Goal: Information Seeking & Learning: Learn about a topic

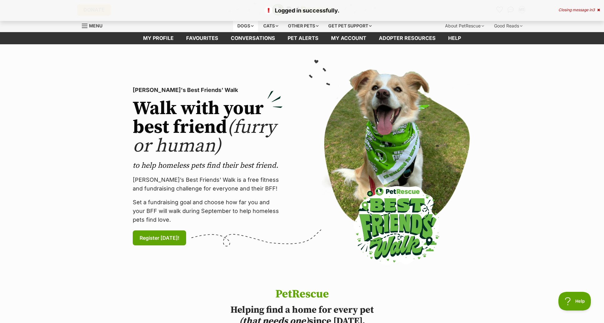
click at [251, 25] on div "Dogs" at bounding box center [245, 26] width 25 height 12
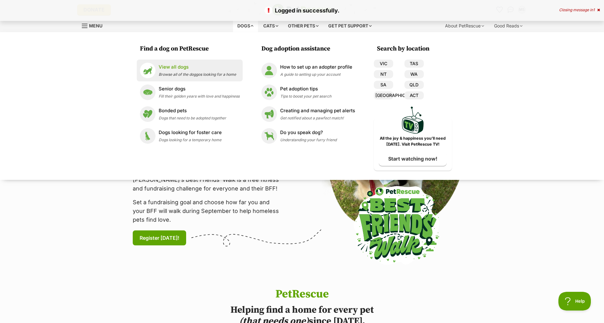
click at [179, 69] on p "View all dogs" at bounding box center [197, 67] width 77 height 7
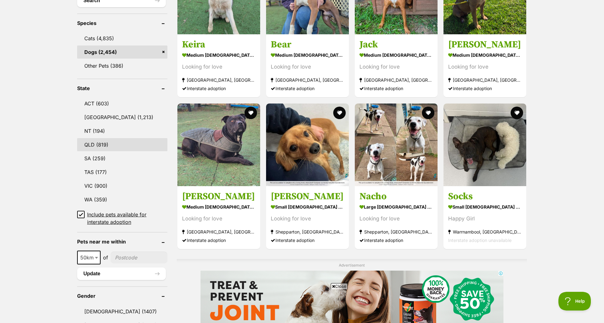
click at [88, 142] on link "QLD (819)" at bounding box center [122, 144] width 90 height 13
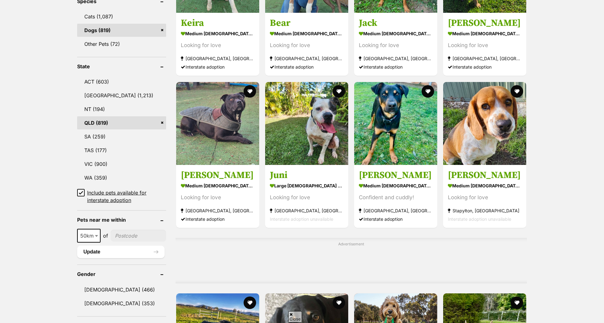
scroll to position [272, 0]
click at [91, 236] on span "50km" at bounding box center [89, 236] width 22 height 9
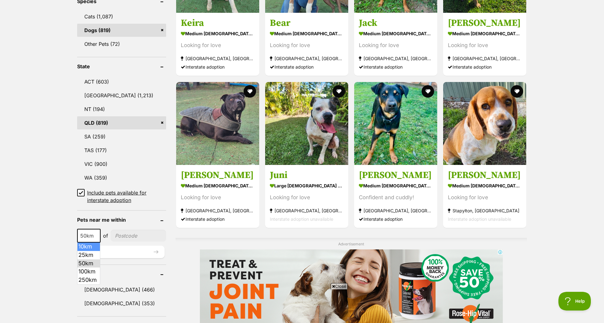
scroll to position [0, 0]
select select "25"
click at [129, 238] on input"] "postcode" at bounding box center [139, 236] width 56 height 12
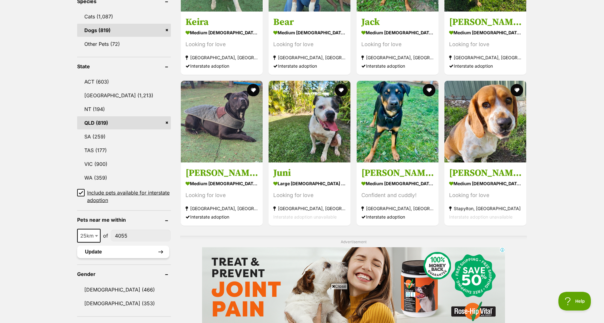
type input"] "4055"
click at [120, 255] on button "Update" at bounding box center [123, 252] width 92 height 12
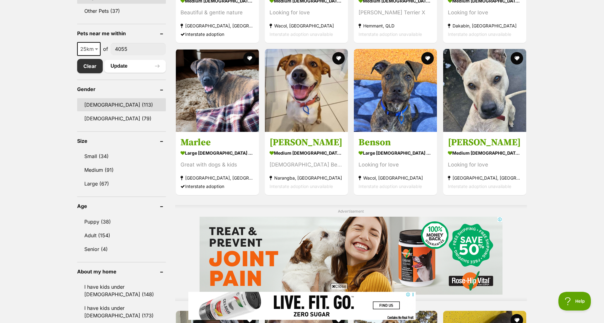
click at [96, 105] on link "Male (113)" at bounding box center [121, 104] width 89 height 13
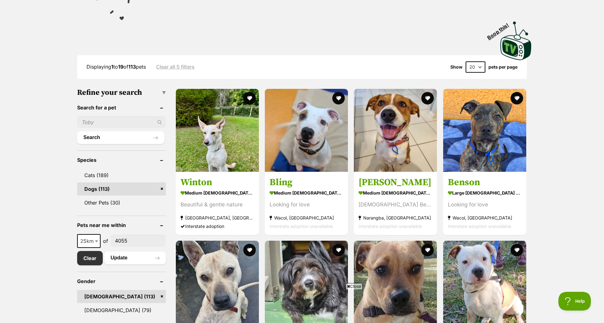
scroll to position [122, 0]
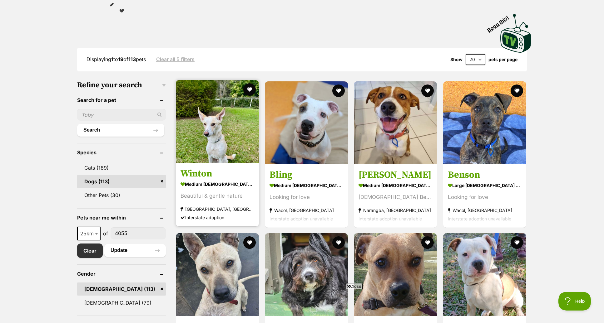
click at [225, 139] on img at bounding box center [217, 121] width 83 height 83
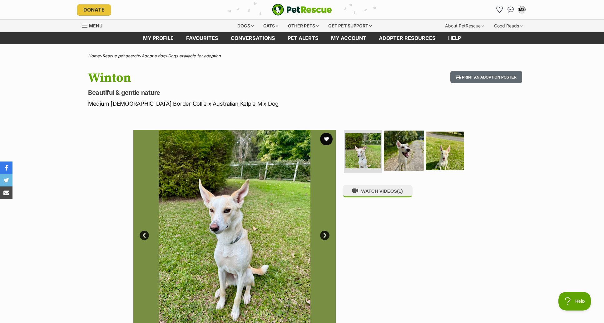
drag, startPoint x: 405, startPoint y: 153, endPoint x: 416, endPoint y: 154, distance: 11.0
click at [405, 153] on img at bounding box center [404, 150] width 40 height 40
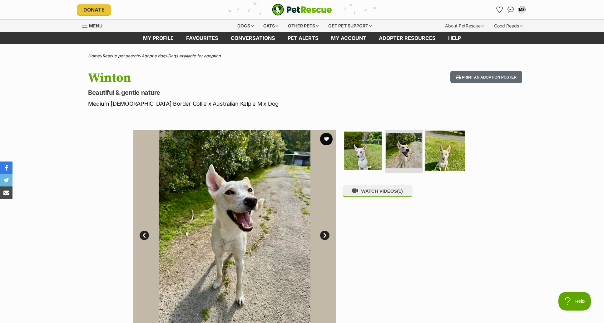
click at [446, 156] on img at bounding box center [445, 150] width 40 height 40
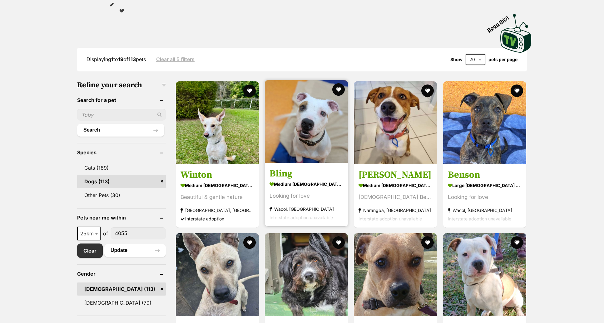
scroll to position [122, 0]
click at [302, 130] on img at bounding box center [306, 121] width 83 height 83
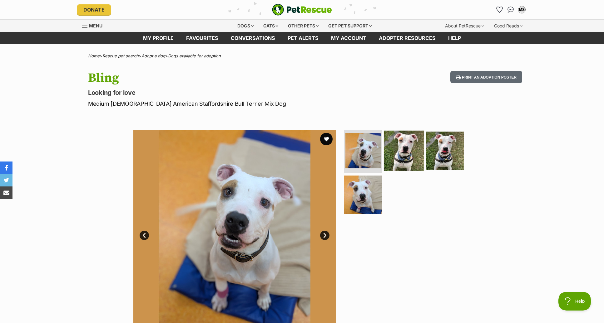
drag, startPoint x: 409, startPoint y: 151, endPoint x: 420, endPoint y: 151, distance: 11.6
click at [409, 151] on img at bounding box center [404, 150] width 40 height 40
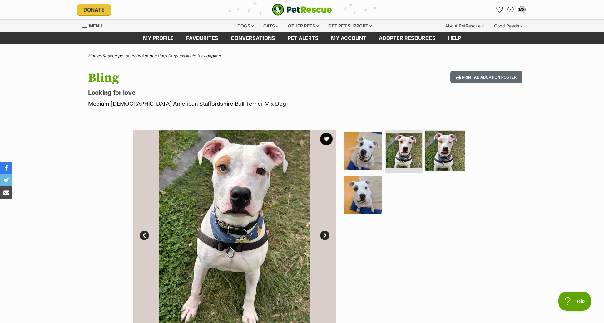
click at [446, 152] on img at bounding box center [445, 150] width 40 height 40
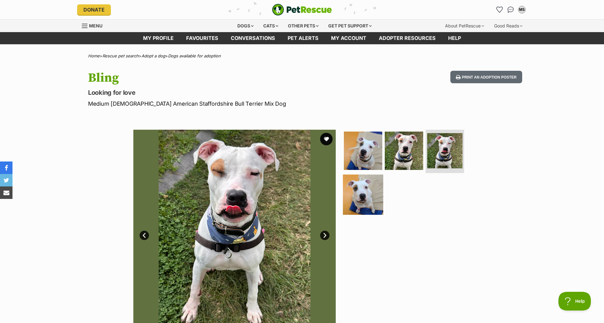
click at [369, 197] on img at bounding box center [363, 195] width 40 height 40
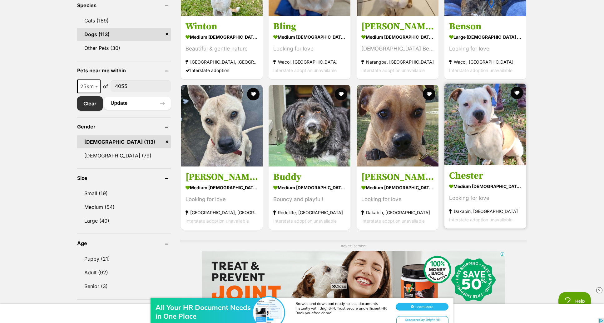
click at [476, 115] on img at bounding box center [485, 125] width 82 height 82
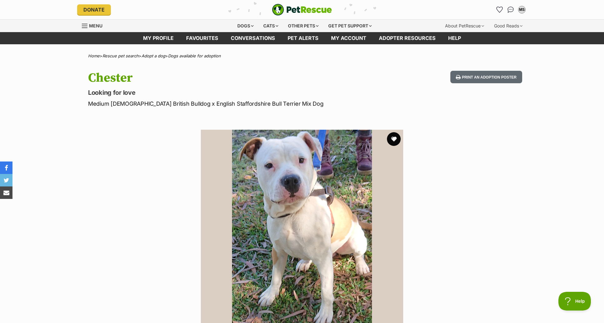
click at [394, 139] on button "favourite" at bounding box center [394, 139] width 14 height 14
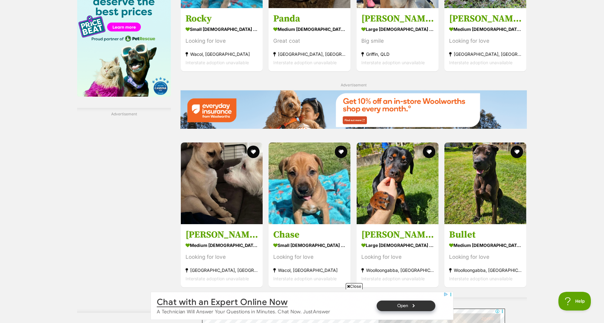
scroll to position [880, 0]
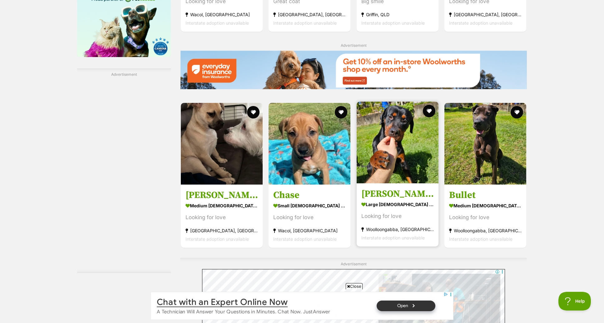
click at [386, 155] on img at bounding box center [397, 143] width 82 height 82
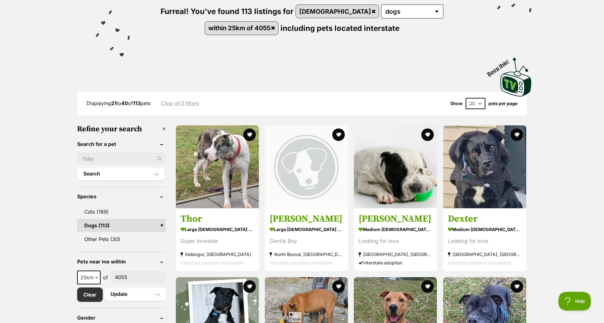
scroll to position [88, 0]
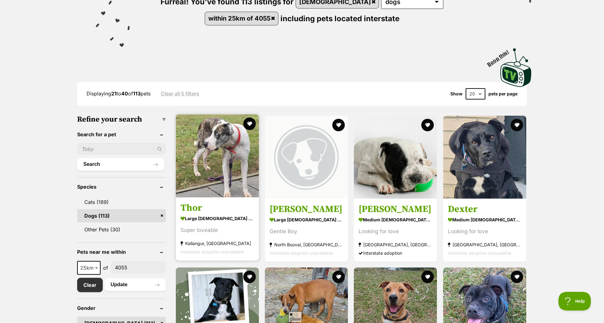
click at [227, 168] on img at bounding box center [217, 156] width 83 height 83
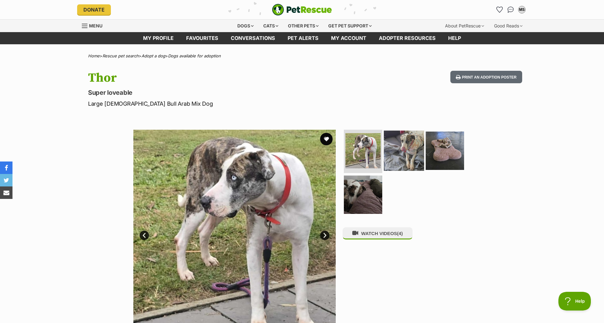
click at [407, 150] on img at bounding box center [404, 150] width 40 height 40
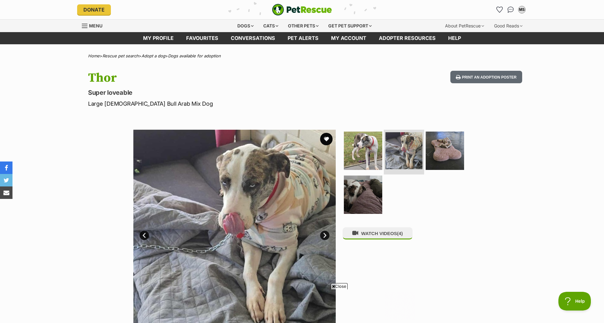
scroll to position [32, 0]
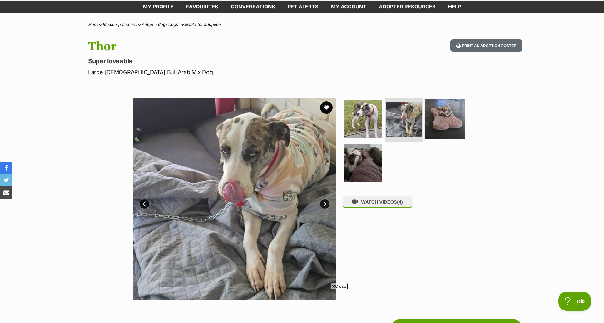
click at [438, 132] on img at bounding box center [445, 119] width 40 height 40
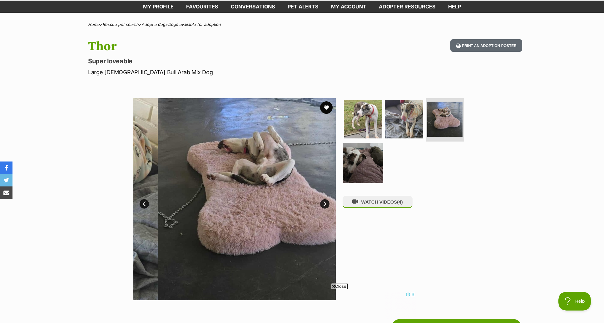
scroll to position [0, 0]
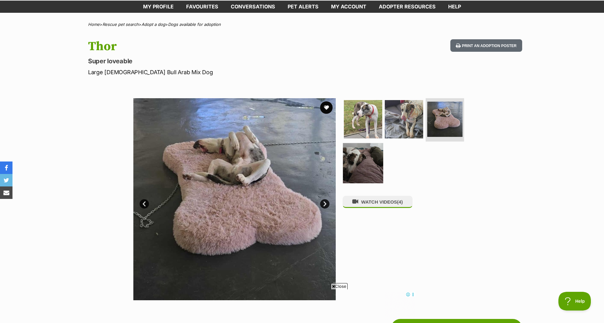
click at [366, 160] on img at bounding box center [363, 163] width 40 height 40
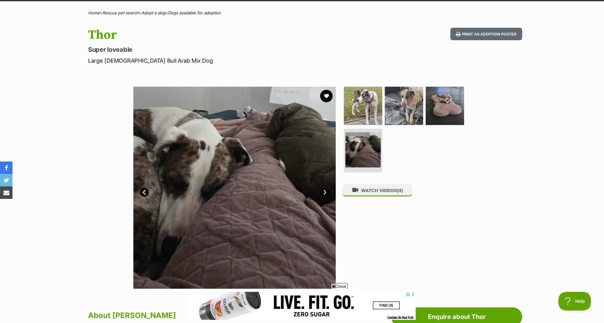
scroll to position [42, 0]
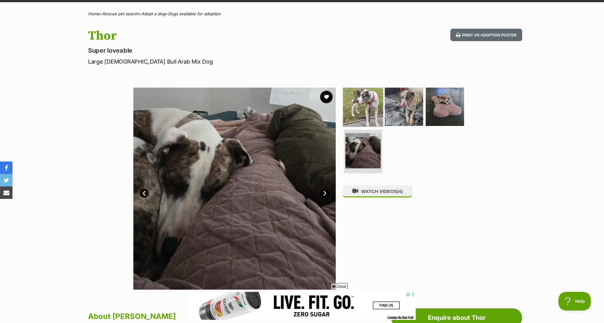
click at [364, 107] on img at bounding box center [363, 106] width 40 height 40
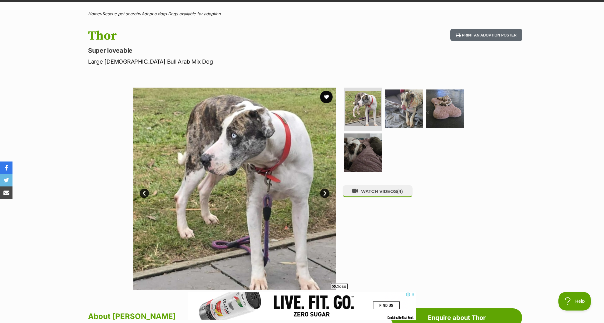
scroll to position [0, 0]
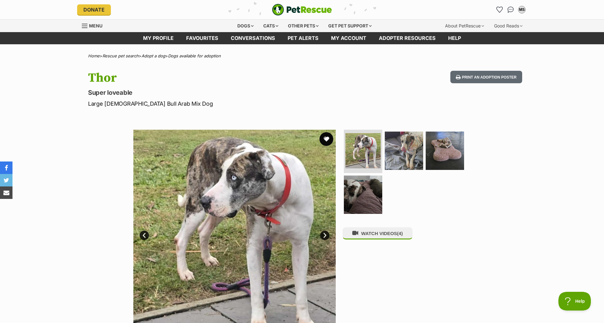
click at [327, 139] on button "favourite" at bounding box center [326, 139] width 14 height 14
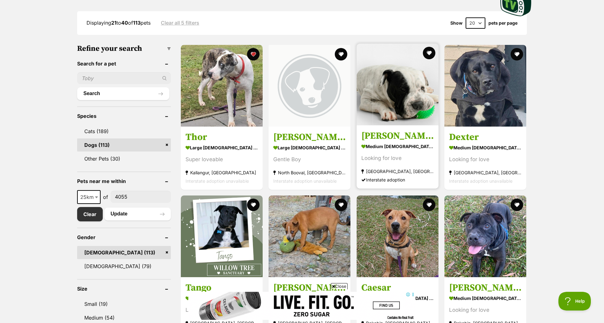
click at [396, 99] on img at bounding box center [397, 85] width 82 height 82
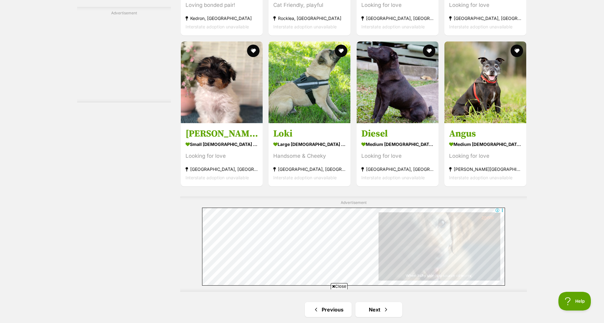
scroll to position [938, 0]
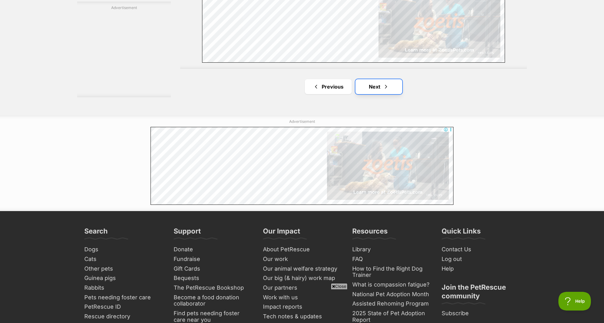
click at [375, 84] on link "Next" at bounding box center [378, 86] width 47 height 15
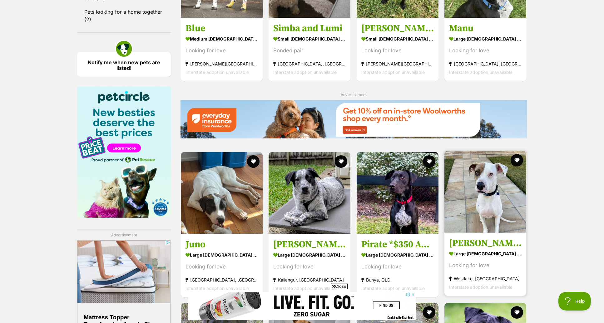
click at [497, 198] on img at bounding box center [485, 192] width 82 height 82
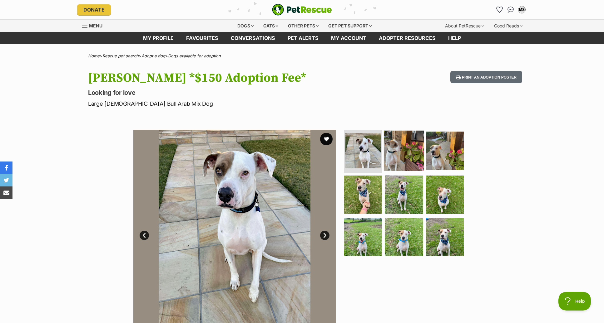
click at [406, 154] on img at bounding box center [404, 150] width 40 height 40
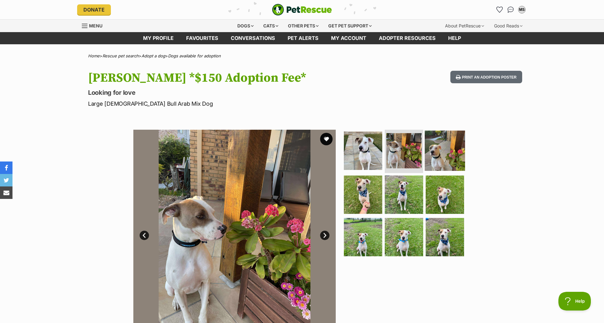
click at [444, 154] on img at bounding box center [445, 150] width 40 height 40
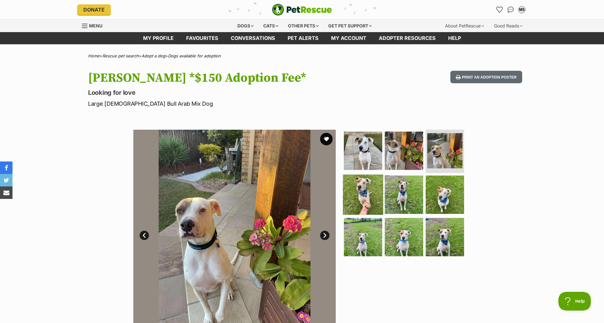
click at [365, 195] on img at bounding box center [363, 195] width 40 height 40
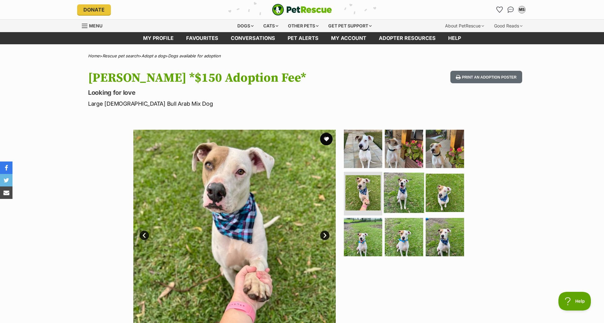
click at [405, 193] on img at bounding box center [404, 193] width 40 height 40
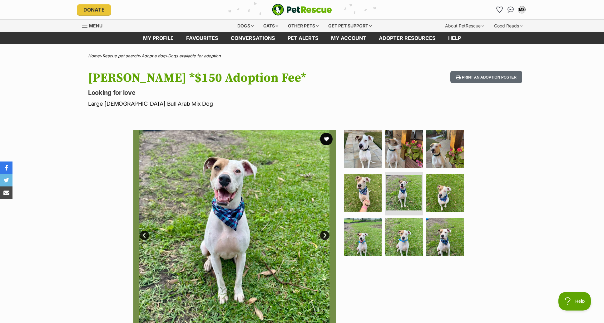
drag, startPoint x: 325, startPoint y: 138, endPoint x: 316, endPoint y: 139, distance: 8.5
click at [325, 138] on button "favourite" at bounding box center [326, 139] width 12 height 12
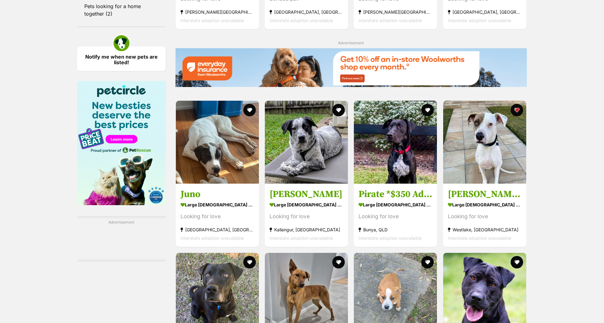
scroll to position [724, 0]
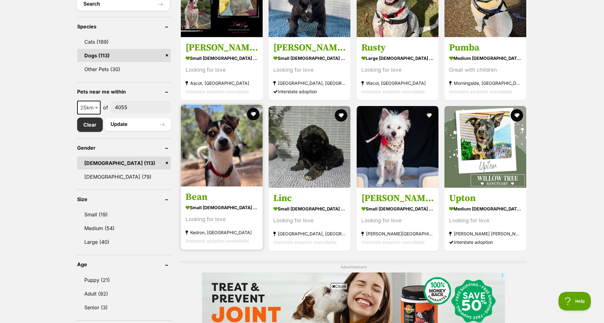
click at [211, 147] on img at bounding box center [222, 146] width 82 height 82
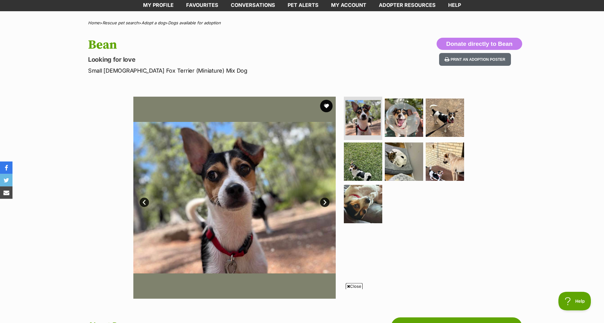
scroll to position [32, 0]
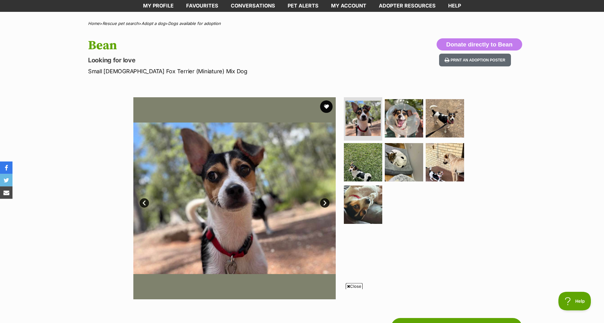
click at [326, 203] on link "Next" at bounding box center [324, 203] width 9 height 9
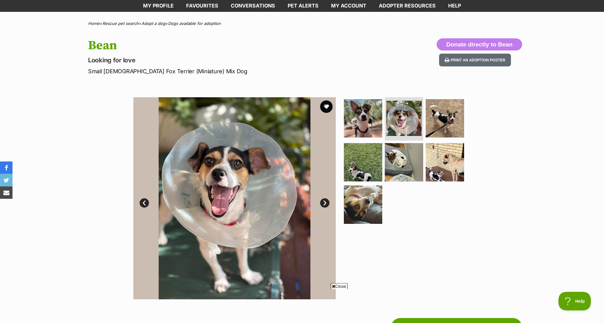
scroll to position [0, 0]
click at [323, 202] on link "Next" at bounding box center [324, 203] width 9 height 9
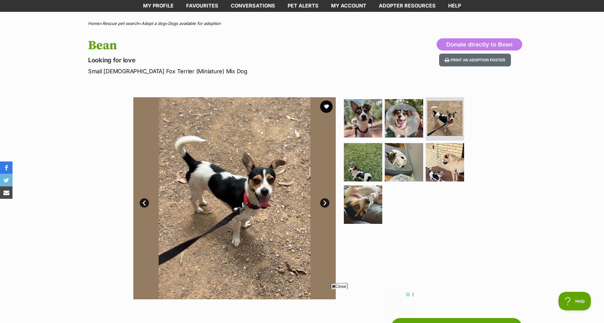
click at [324, 202] on link "Next" at bounding box center [324, 203] width 9 height 9
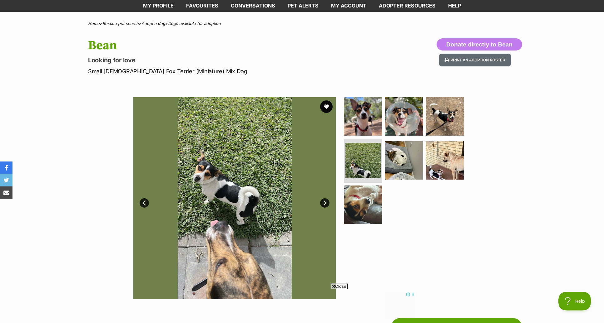
click at [324, 202] on link "Next" at bounding box center [324, 203] width 9 height 9
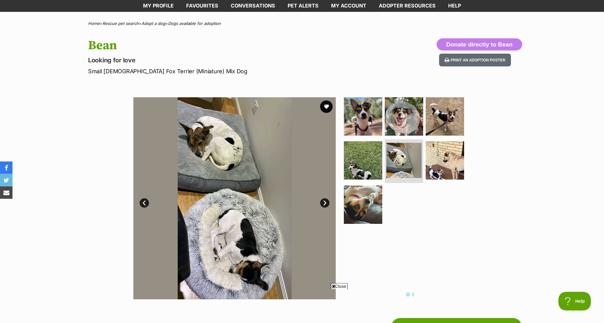
click at [324, 202] on link "Next" at bounding box center [324, 203] width 9 height 9
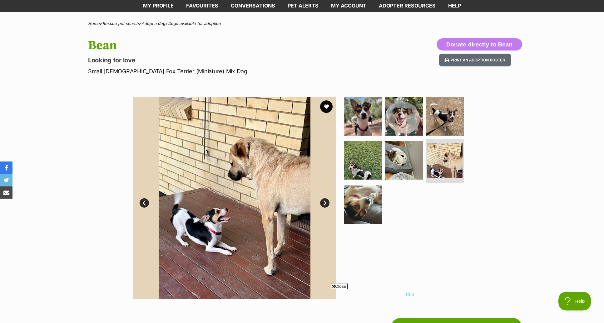
click at [325, 203] on link "Next" at bounding box center [324, 203] width 9 height 9
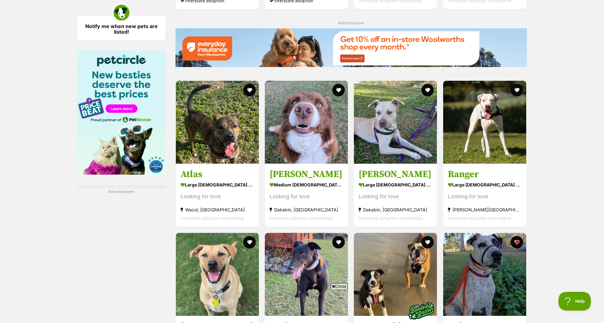
scroll to position [753, 0]
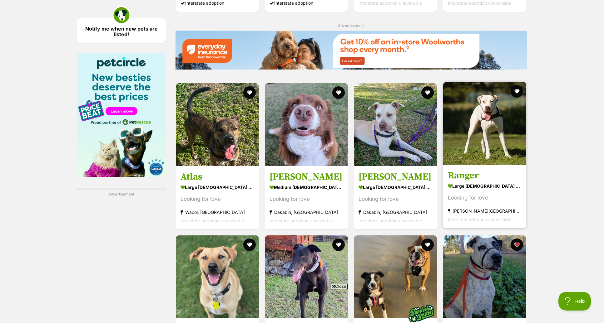
click at [495, 125] on img at bounding box center [484, 123] width 83 height 83
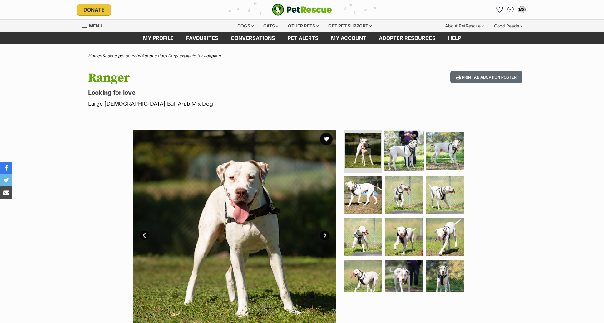
click at [411, 153] on img at bounding box center [404, 150] width 40 height 40
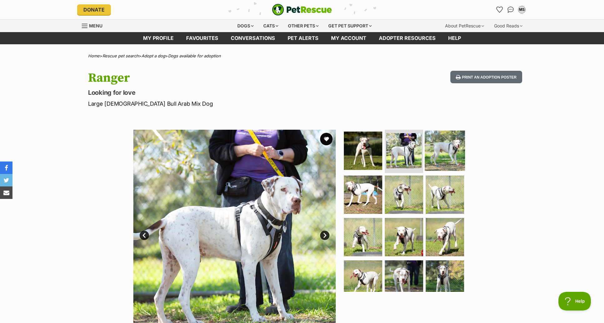
click at [450, 152] on img at bounding box center [445, 150] width 40 height 40
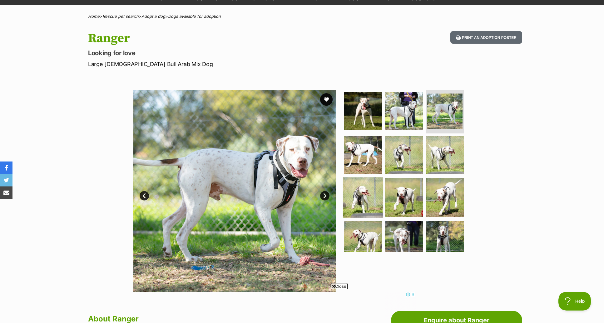
drag, startPoint x: 366, startPoint y: 192, endPoint x: 363, endPoint y: 194, distance: 3.4
click at [366, 192] on img at bounding box center [363, 198] width 40 height 40
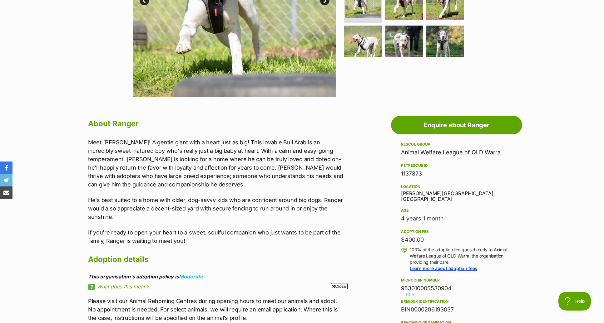
scroll to position [241, 0]
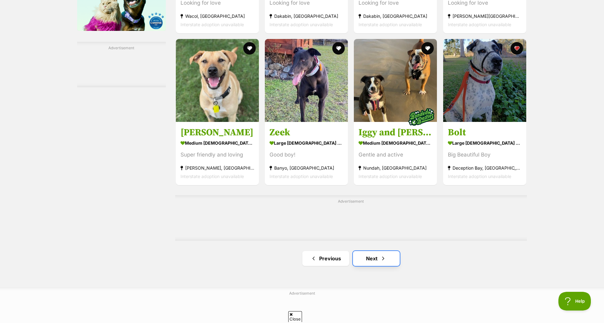
click at [378, 259] on link "Next" at bounding box center [376, 258] width 47 height 15
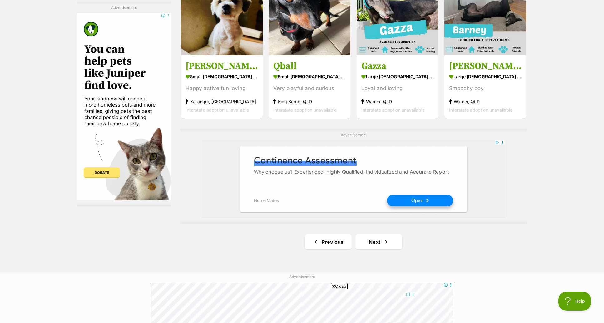
scroll to position [1007, 0]
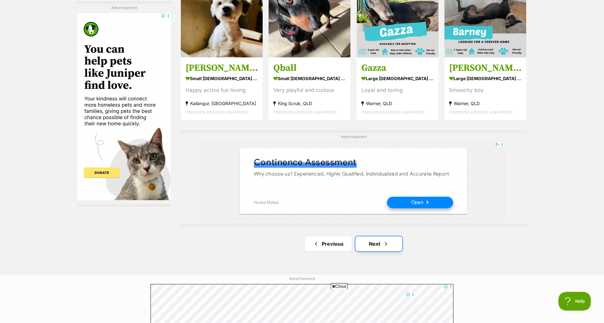
click at [382, 246] on link "Next" at bounding box center [378, 244] width 47 height 15
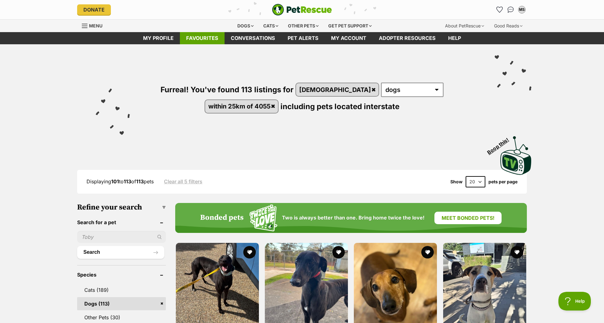
click at [205, 37] on link "Favourites" at bounding box center [202, 38] width 45 height 12
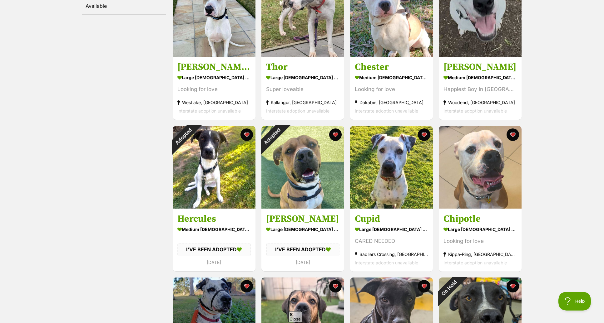
scroll to position [133, 0]
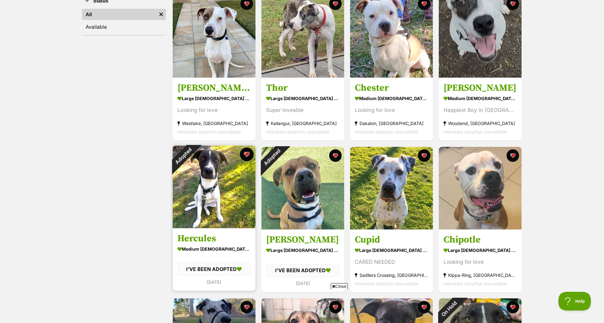
click at [248, 154] on button "favourite" at bounding box center [247, 155] width 14 height 14
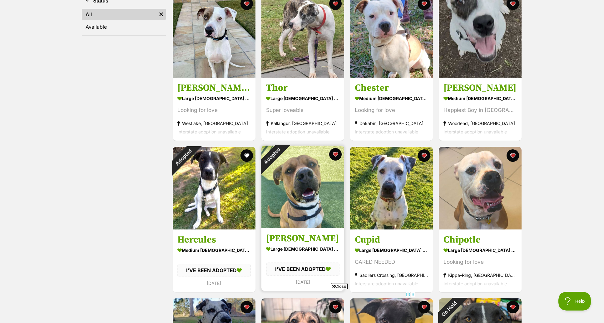
scroll to position [0, 0]
click at [334, 155] on button "favourite" at bounding box center [335, 155] width 14 height 14
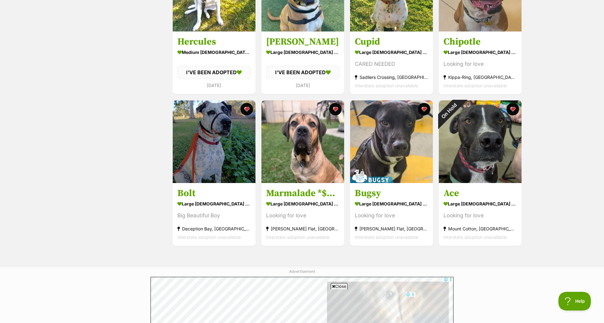
scroll to position [331, 0]
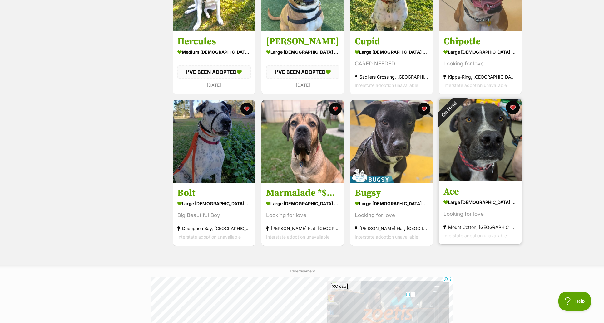
click at [514, 107] on button "favourite" at bounding box center [513, 108] width 14 height 14
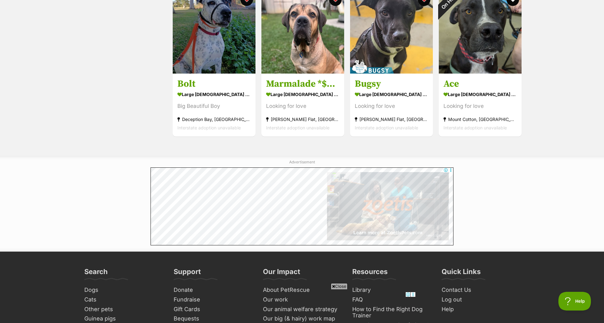
scroll to position [0, 0]
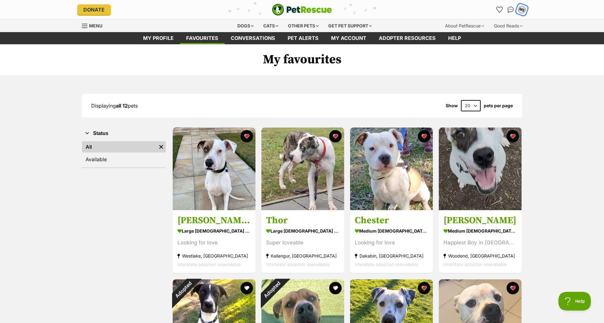
click at [524, 8] on div "MS" at bounding box center [522, 10] width 8 height 8
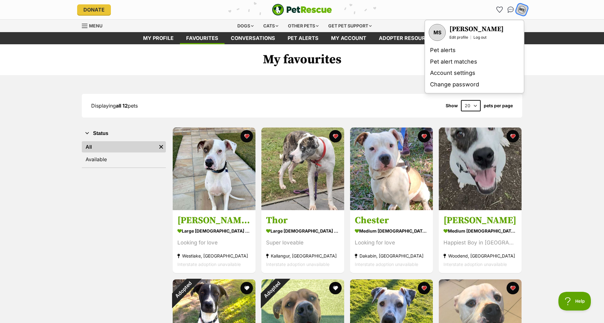
click at [481, 37] on link "Log out" at bounding box center [479, 37] width 13 height 5
